Goal: Find contact information: Find contact information

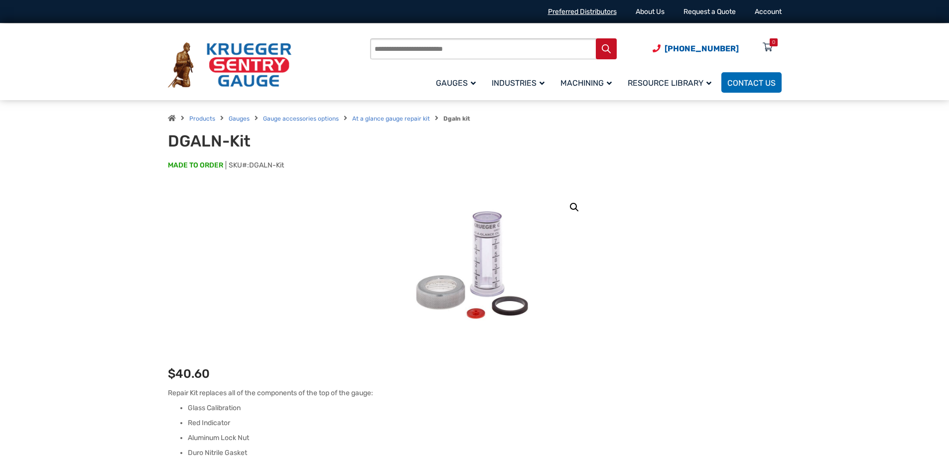
click at [589, 11] on link "Preferred Distributors" at bounding box center [582, 11] width 69 height 8
click at [244, 138] on h1 "DGALN-Kit" at bounding box center [291, 141] width 246 height 19
drag, startPoint x: 249, startPoint y: 139, endPoint x: 170, endPoint y: 138, distance: 78.2
click at [170, 138] on h1 "DGALN-Kit" at bounding box center [291, 141] width 246 height 19
copy h1 "DGALN-Kit"
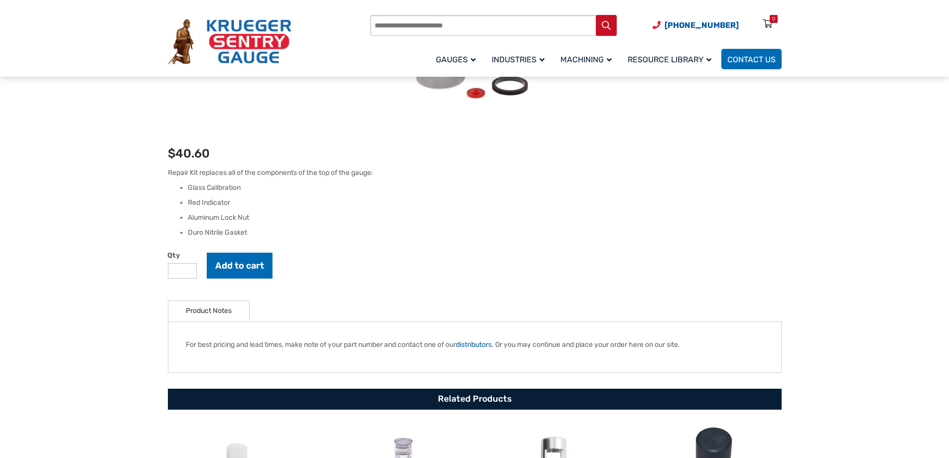
scroll to position [199, 0]
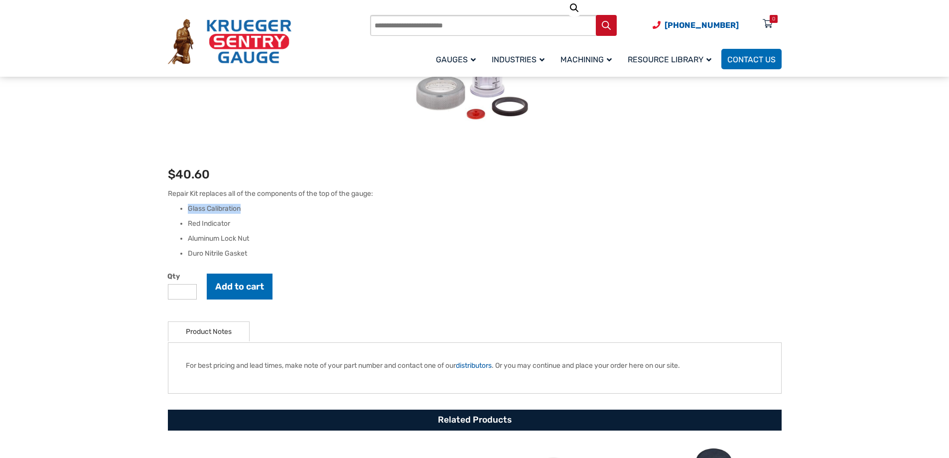
drag, startPoint x: 245, startPoint y: 208, endPoint x: 179, endPoint y: 207, distance: 66.3
click at [179, 207] on ul "Glass Calibration Red Indicator Aluminum Lock Nut Duro Nitrile Gasket" at bounding box center [475, 231] width 614 height 55
copy li "Glass Calibration"
drag, startPoint x: 244, startPoint y: 225, endPoint x: 181, endPoint y: 220, distance: 63.5
click at [188, 220] on li "Red Indicator" at bounding box center [485, 224] width 594 height 10
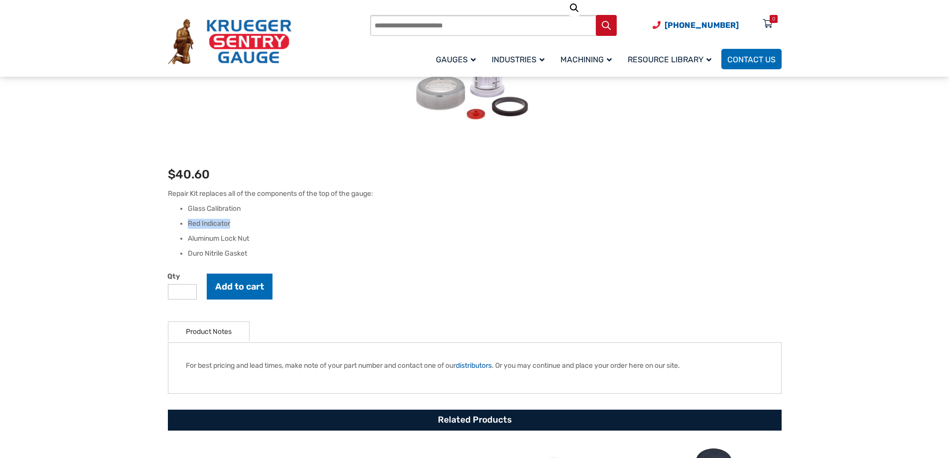
copy li "Red Indicator"
drag, startPoint x: 225, startPoint y: 233, endPoint x: 175, endPoint y: 229, distance: 50.0
click at [175, 229] on ul "Glass Calibration Red Indicator Aluminum Lock Nut Duro Nitrile Gasket" at bounding box center [475, 231] width 614 height 55
copy li "Aluminum Lock Nut"
drag, startPoint x: 256, startPoint y: 251, endPoint x: 159, endPoint y: 249, distance: 97.2
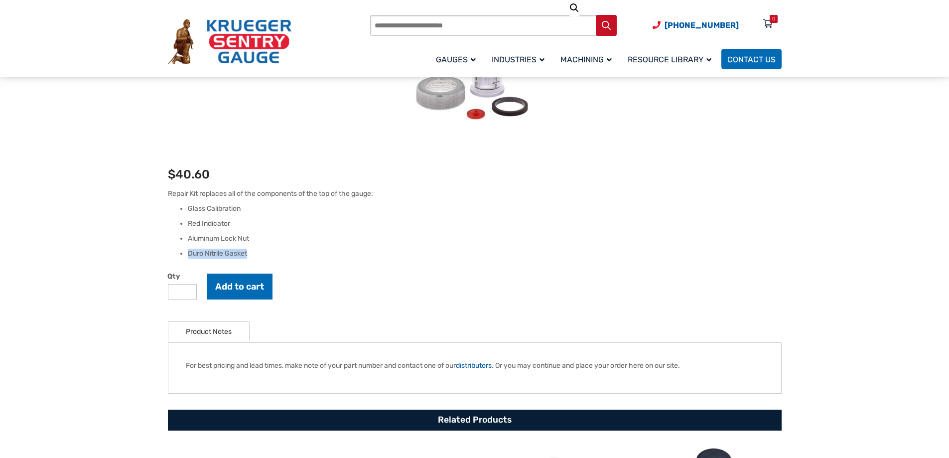
click at [160, 250] on div "🔍 DGALN-Kit $ 40.60 Repair Kit replaces all of the components of the top of the…" at bounding box center [475, 311] width 638 height 640
copy li "Duro Nitrile Gasket"
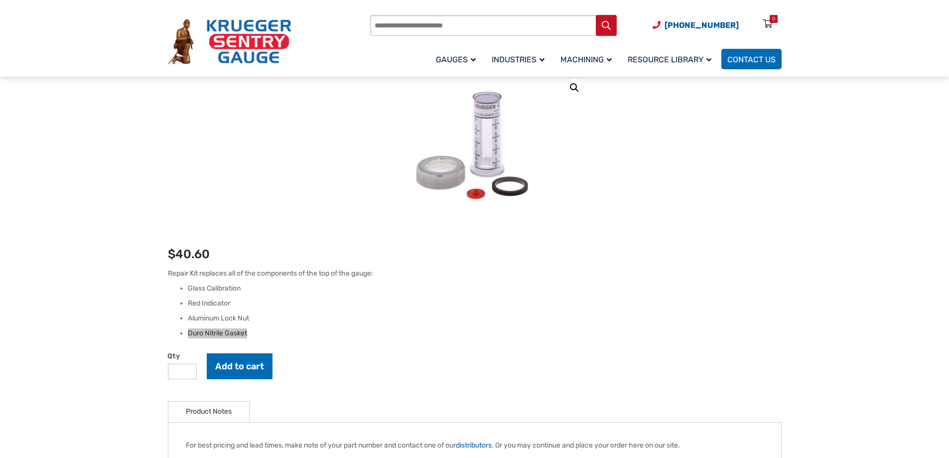
scroll to position [0, 0]
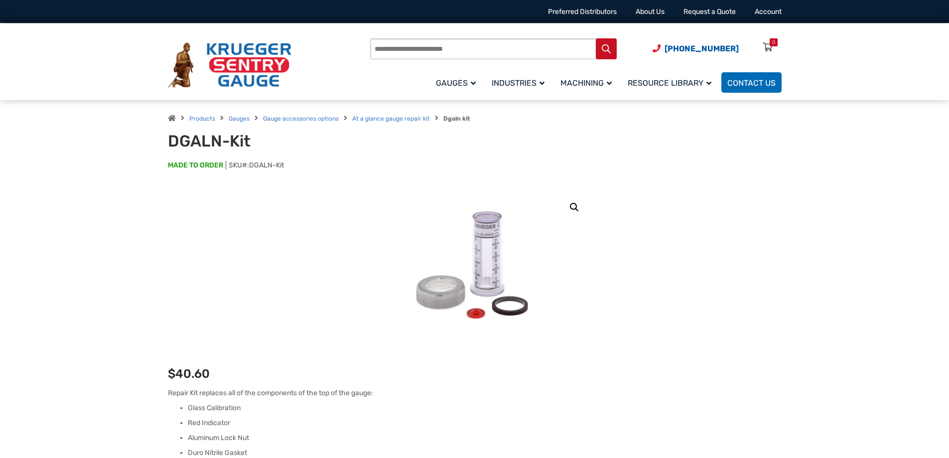
click at [187, 141] on h1 "DGALN-Kit" at bounding box center [291, 141] width 246 height 19
drag, startPoint x: 187, startPoint y: 141, endPoint x: 239, endPoint y: 139, distance: 51.4
click at [239, 139] on h1 "DGALN-Kit" at bounding box center [291, 141] width 246 height 19
copy h1 "DGALN-Kit"
click at [584, 11] on link "Preferred Distributors" at bounding box center [582, 11] width 69 height 8
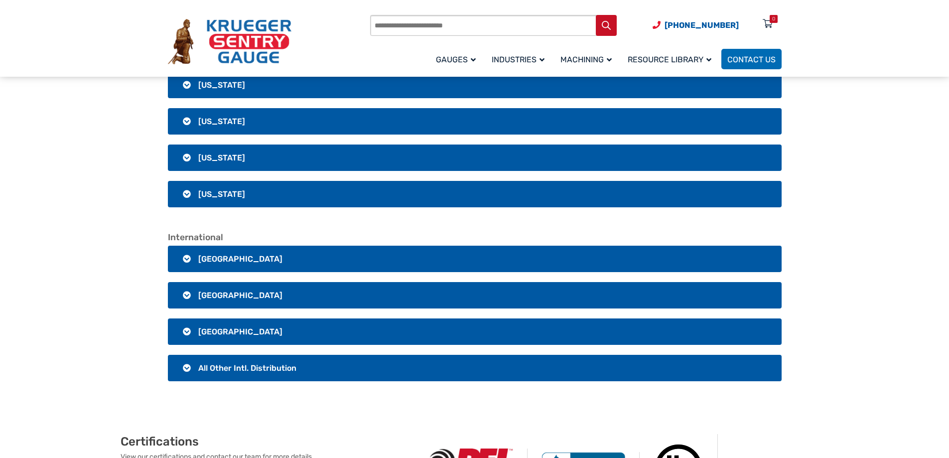
scroll to position [1893, 0]
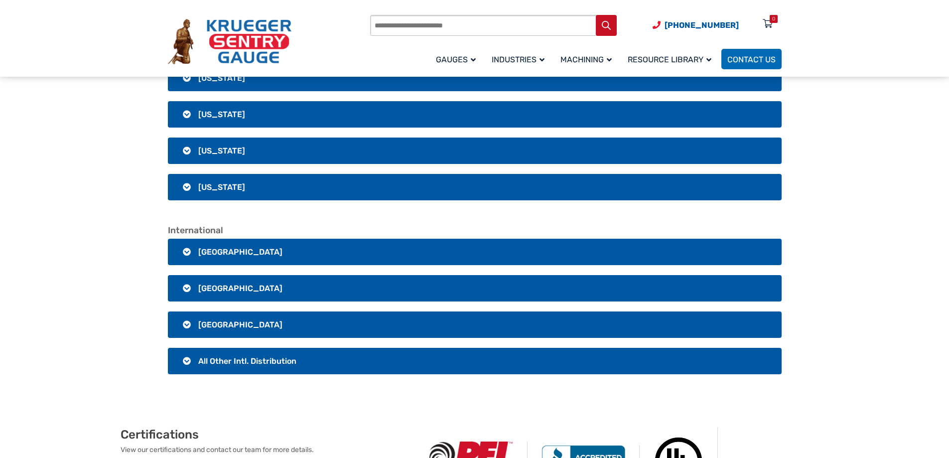
click at [216, 323] on span "Australia" at bounding box center [240, 324] width 84 height 9
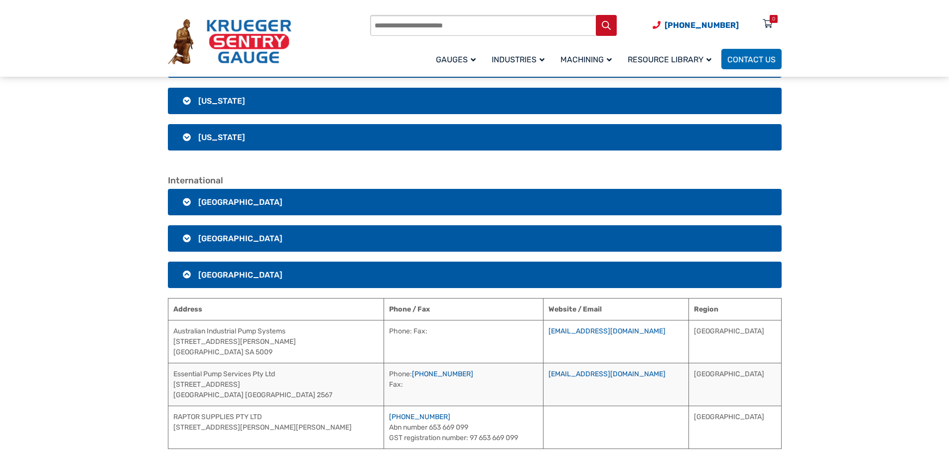
scroll to position [1993, 0]
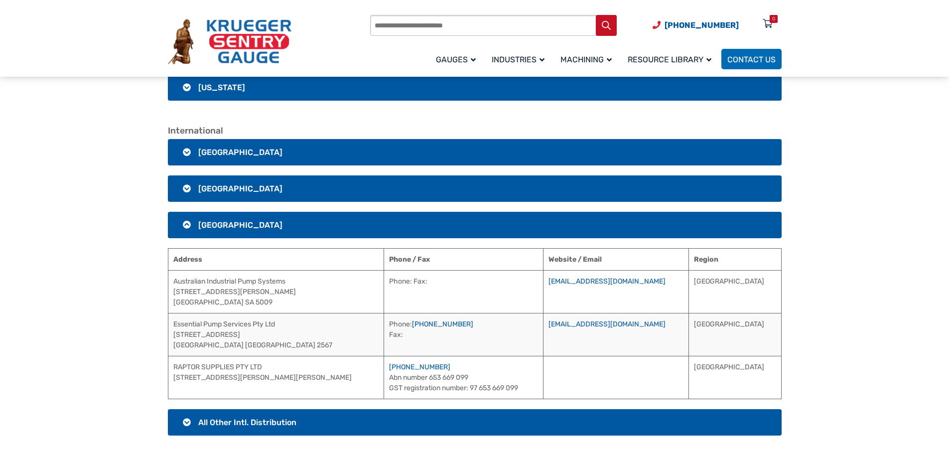
click at [223, 419] on span "All Other Intl. Distribution" at bounding box center [247, 422] width 98 height 9
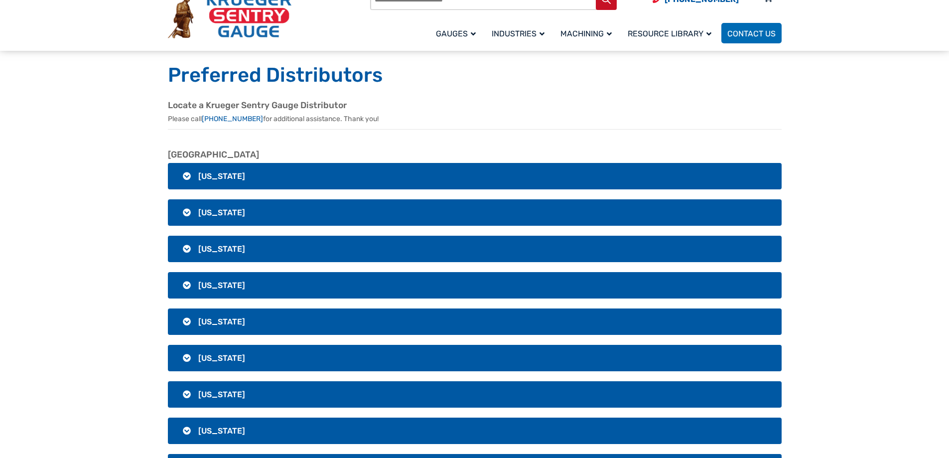
scroll to position [0, 0]
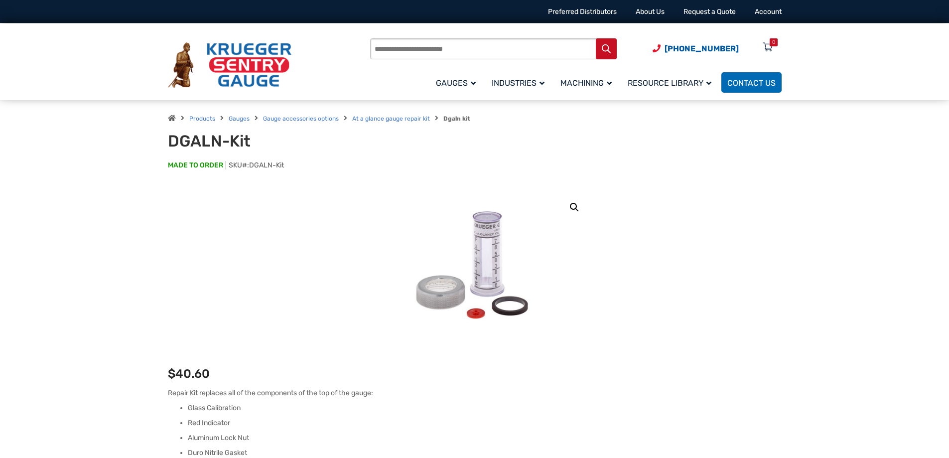
drag, startPoint x: 163, startPoint y: 0, endPoint x: 108, endPoint y: 303, distance: 307.5
